Goal: Information Seeking & Learning: Check status

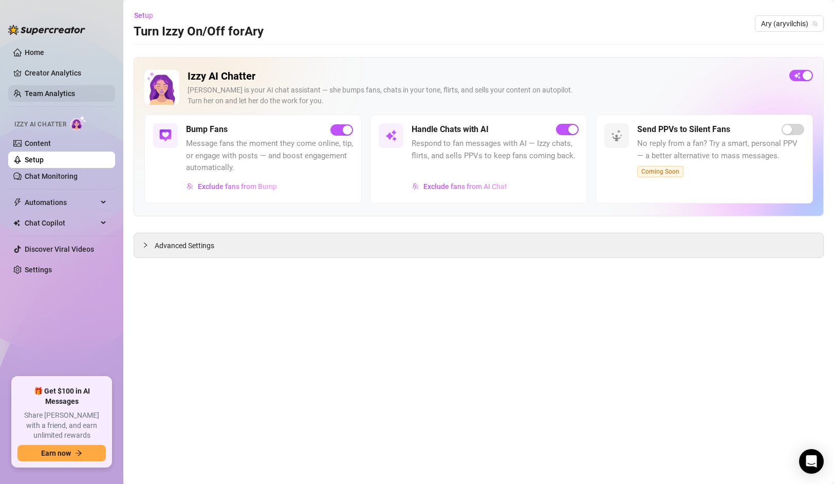
click at [75, 95] on link "Team Analytics" at bounding box center [50, 93] width 50 height 8
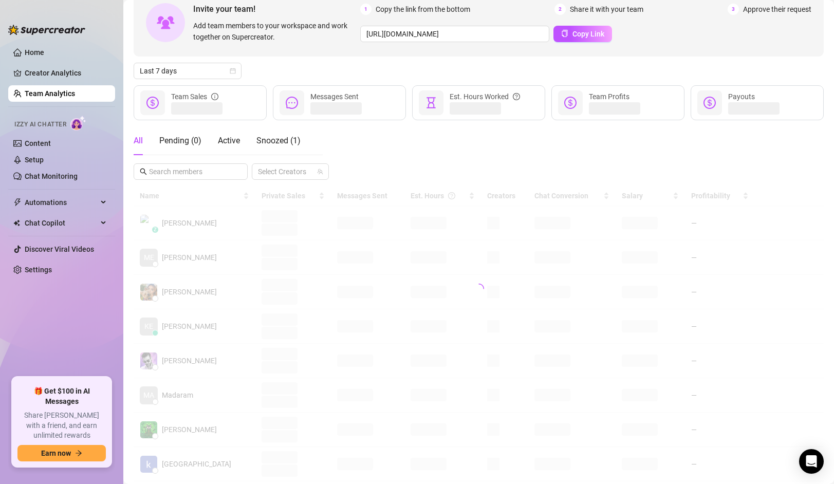
scroll to position [60, 0]
click at [43, 50] on link "Home" at bounding box center [35, 52] width 20 height 8
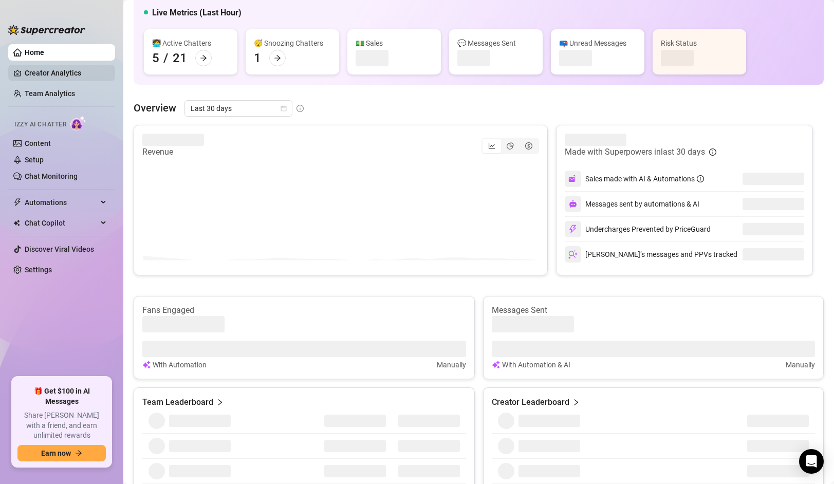
click at [52, 69] on link "Creator Analytics" at bounding box center [66, 73] width 82 height 16
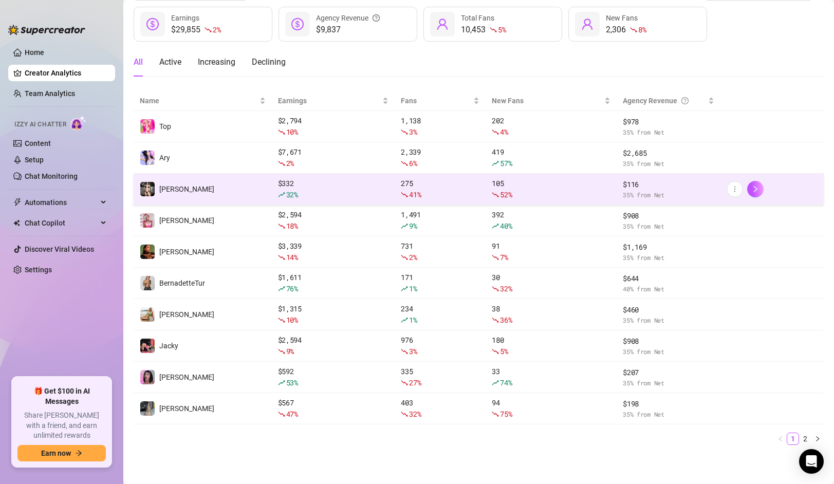
scroll to position [55, 0]
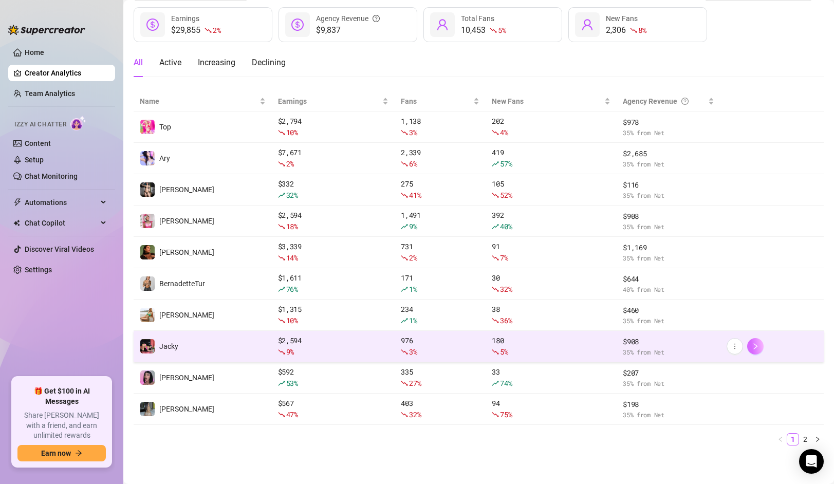
click at [755, 347] on icon "right" at bounding box center [755, 346] width 7 height 7
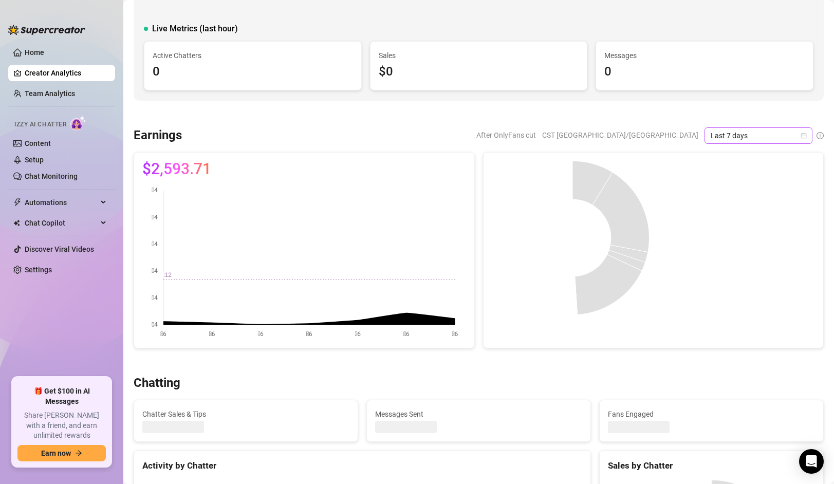
click at [751, 139] on span "Last 7 days" at bounding box center [759, 135] width 96 height 15
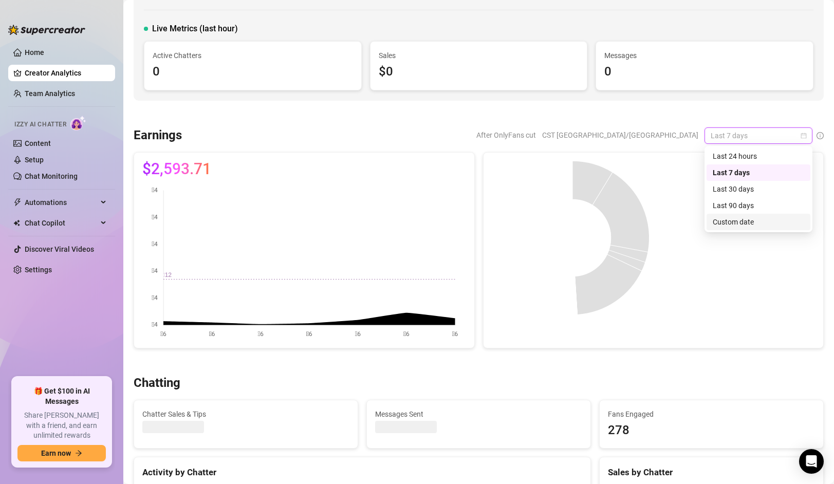
click at [743, 221] on div "Custom date" at bounding box center [758, 221] width 91 height 11
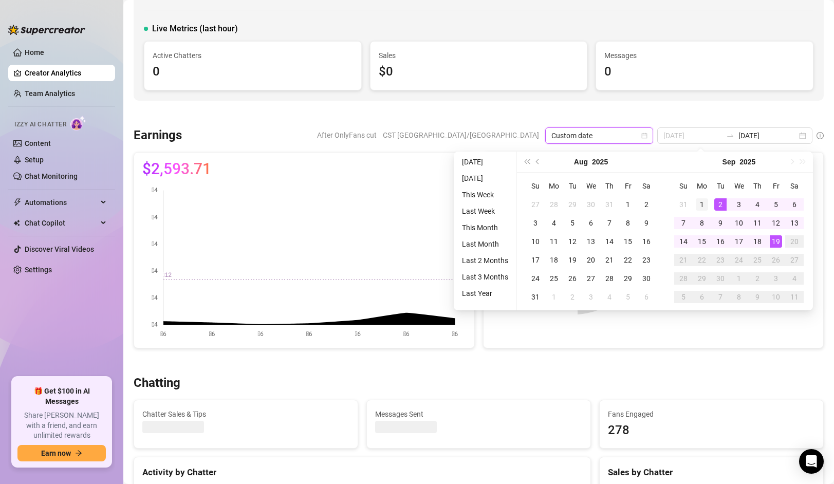
type input "[DATE]"
click at [701, 203] on div "1" at bounding box center [702, 204] width 12 height 12
type input "[DATE]"
click at [775, 236] on div "19" at bounding box center [776, 241] width 12 height 12
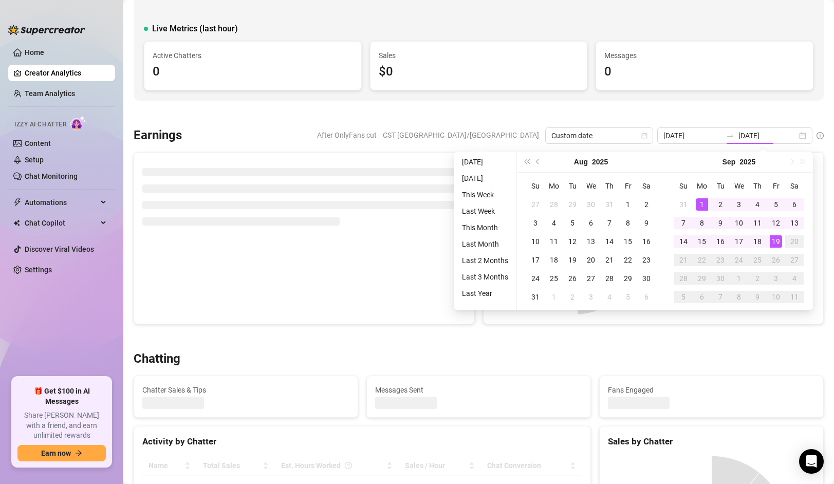
type input "[DATE]"
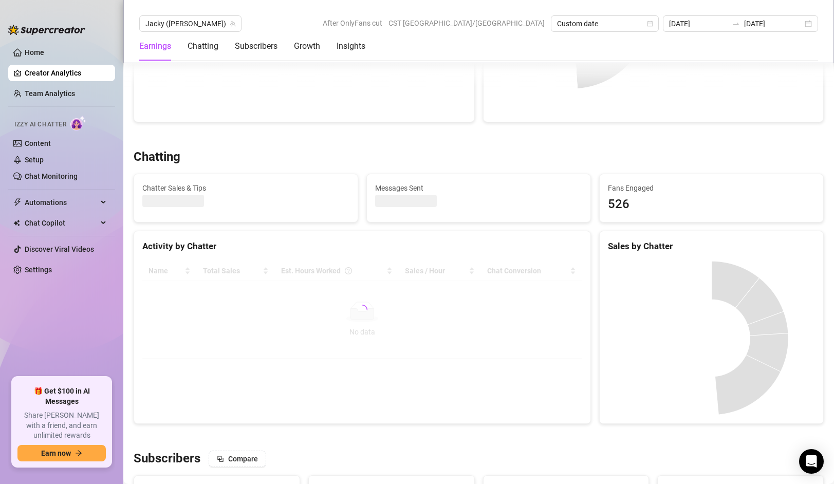
scroll to position [280, 0]
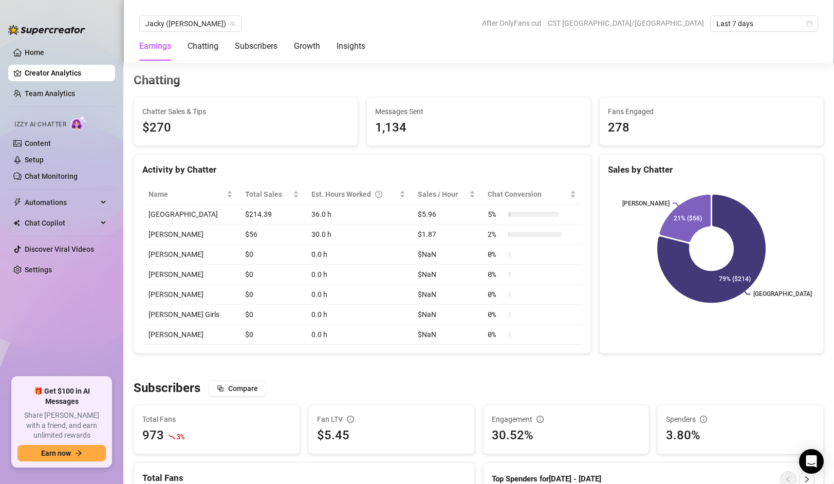
scroll to position [351, 0]
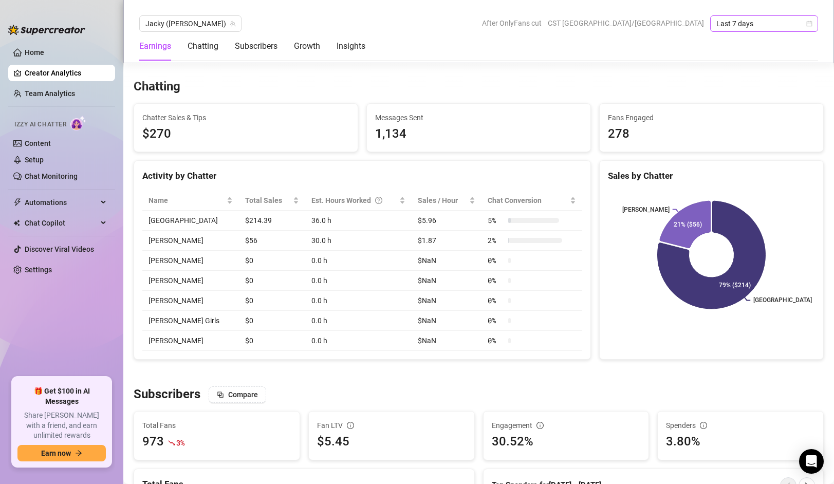
click at [745, 22] on span "Last 7 days" at bounding box center [764, 23] width 96 height 15
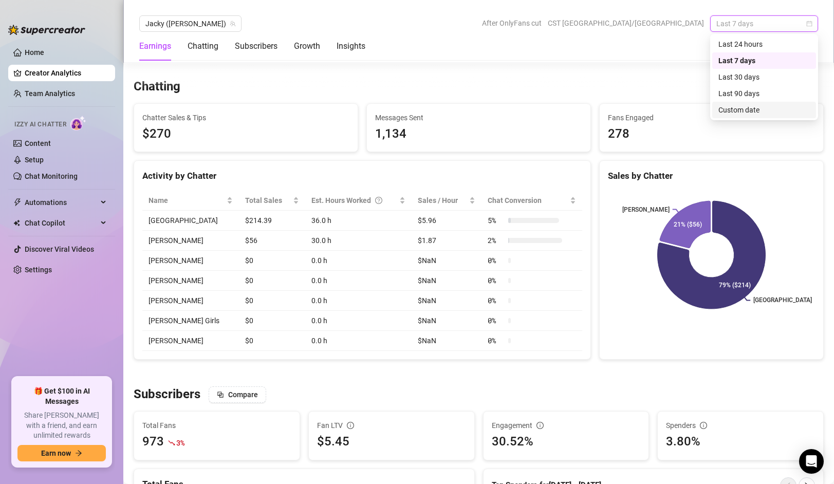
click at [743, 111] on div "Custom date" at bounding box center [763, 109] width 91 height 11
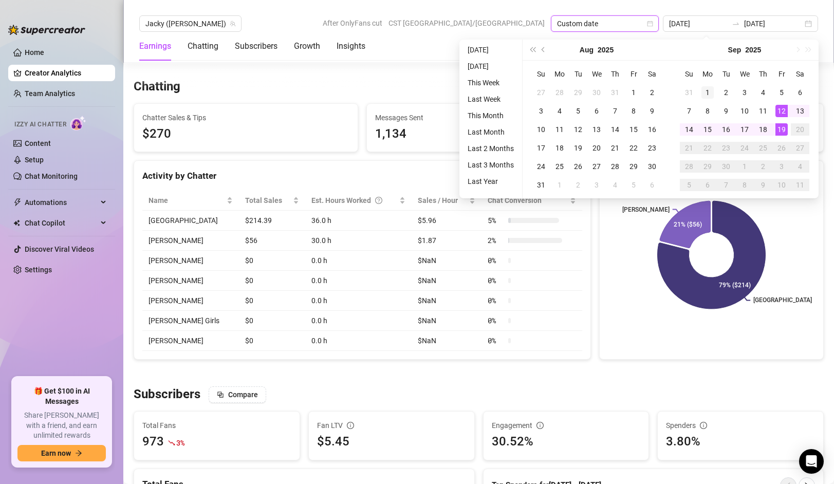
type input "[DATE]"
click at [703, 93] on div "1" at bounding box center [707, 92] width 12 height 12
type input "[DATE]"
click at [783, 128] on div "19" at bounding box center [781, 129] width 12 height 12
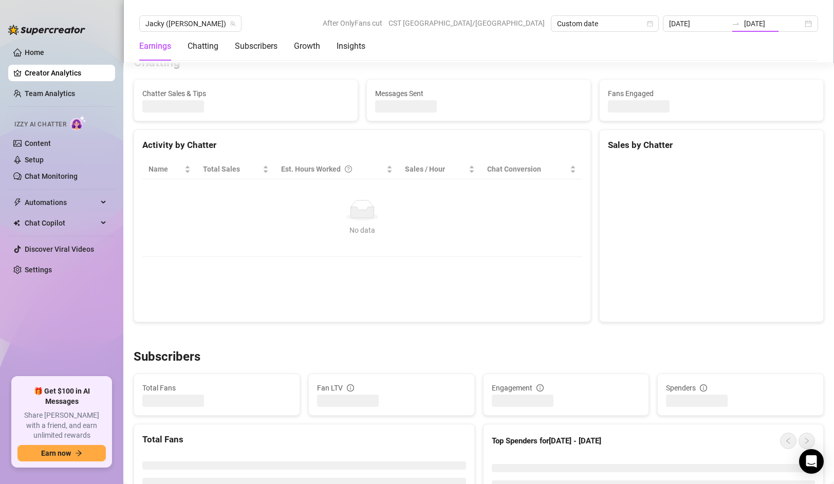
type input "[DATE]"
